Goal: Find contact information: Find contact information

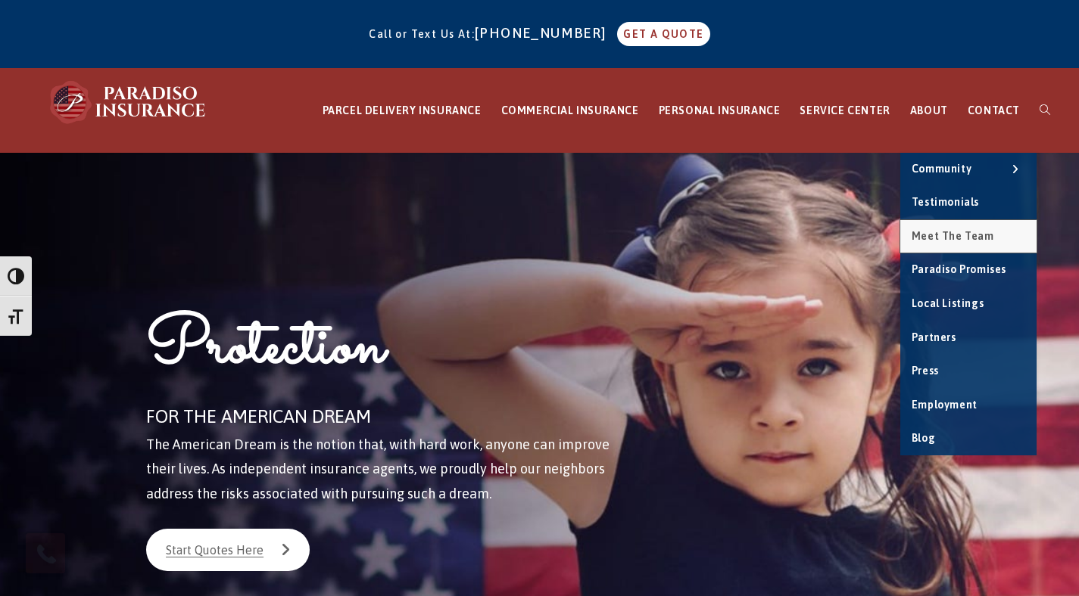
click at [946, 235] on span "Meet the Team" at bounding box center [952, 236] width 83 height 12
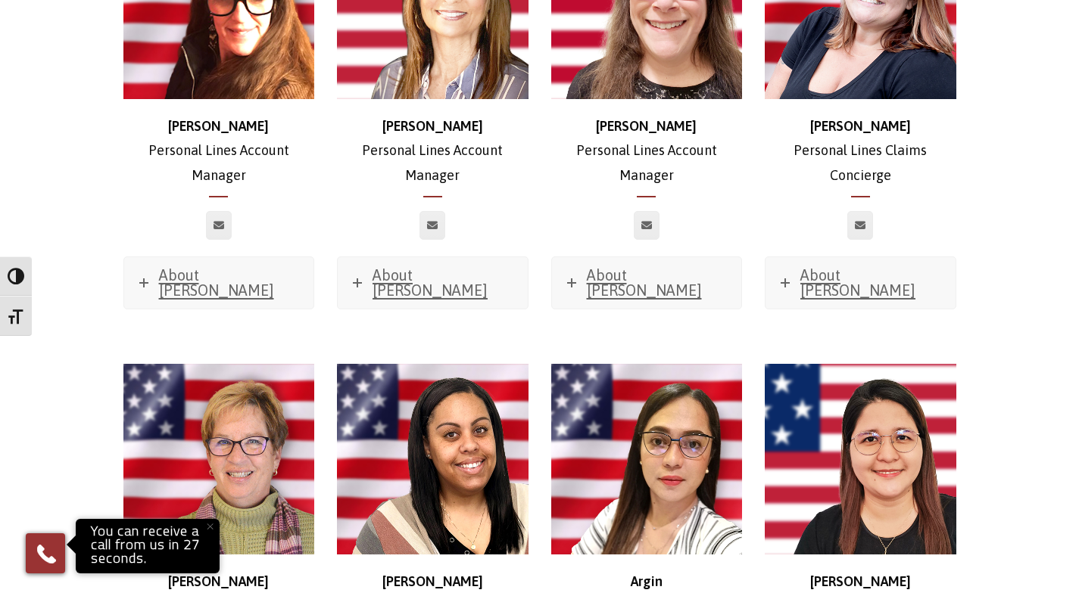
scroll to position [5502, 0]
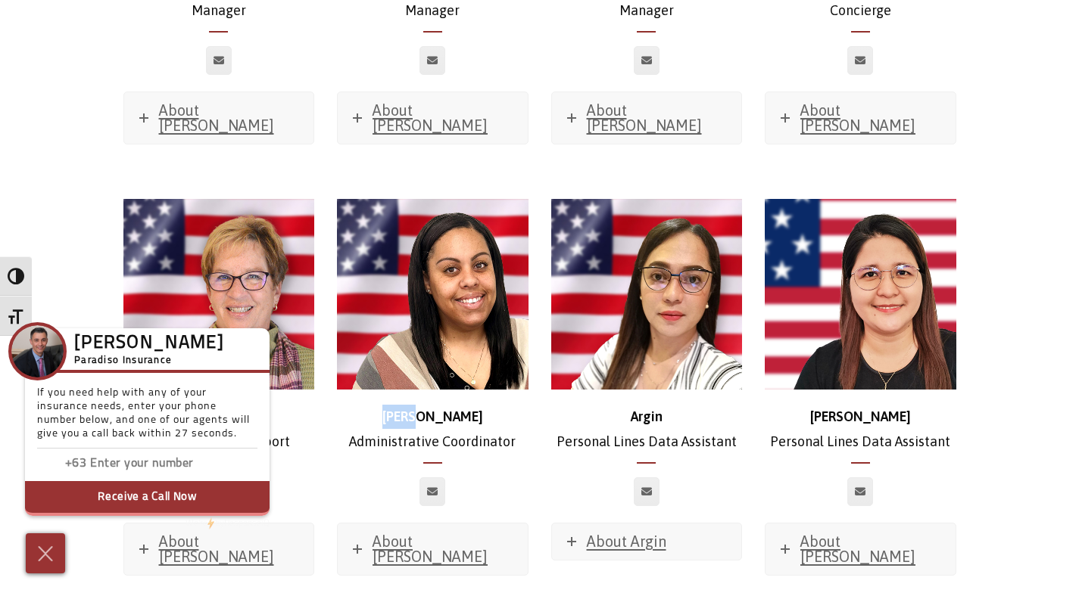
drag, startPoint x: 454, startPoint y: 254, endPoint x: 400, endPoint y: 245, distance: 55.1
click at [400, 405] on p "[PERSON_NAME] Administrative Coordinator" at bounding box center [432, 429] width 191 height 49
copy strong "[PERSON_NAME]"
